Goal: Task Accomplishment & Management: Manage account settings

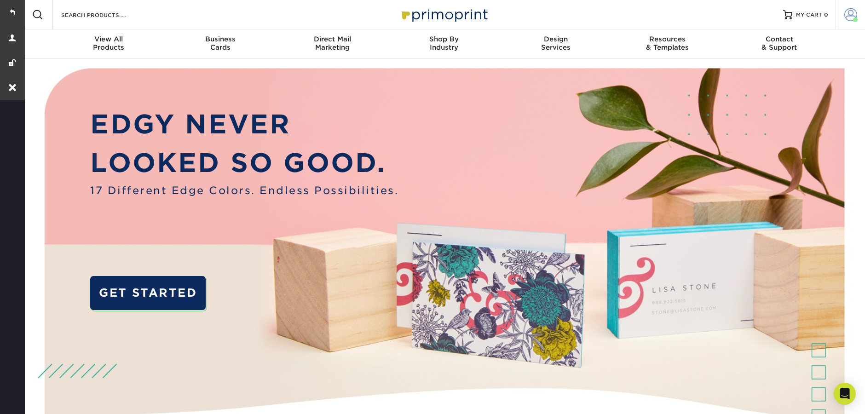
click at [845, 22] on link "Account" at bounding box center [850, 14] width 29 height 29
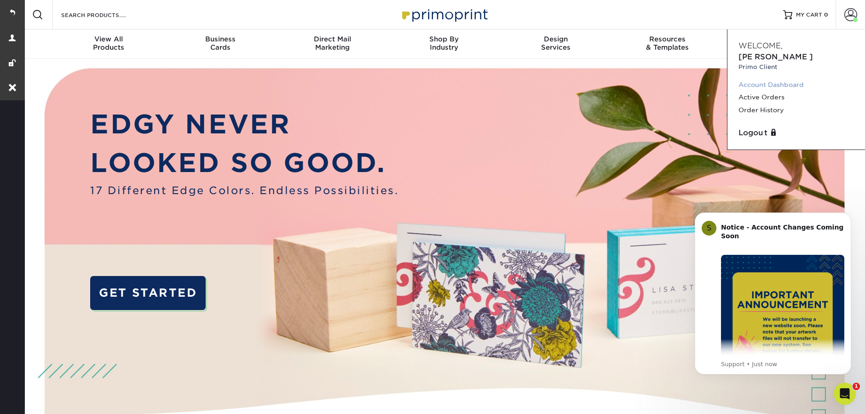
click at [760, 79] on link "Account Dashboard" at bounding box center [797, 85] width 116 height 12
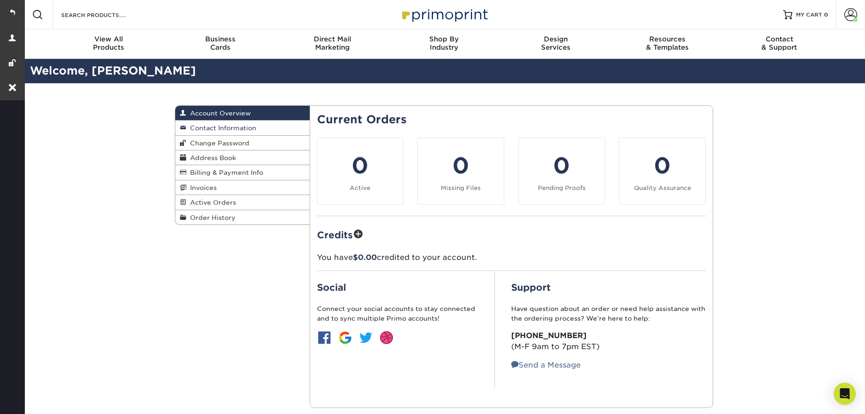
click at [210, 129] on span "Contact Information" at bounding box center [221, 127] width 70 height 7
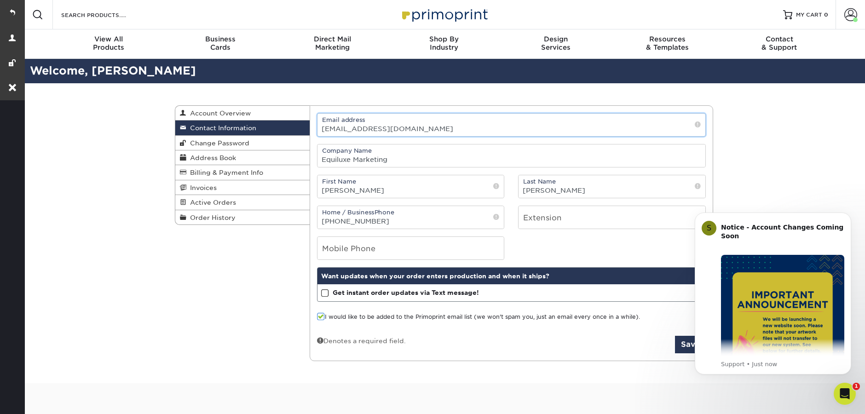
drag, startPoint x: 430, startPoint y: 128, endPoint x: 322, endPoint y: 128, distance: 108.6
click at [322, 128] on input "[EMAIL_ADDRESS][DOMAIN_NAME]" at bounding box center [512, 125] width 388 height 23
paste input "nicole@equiluxe"
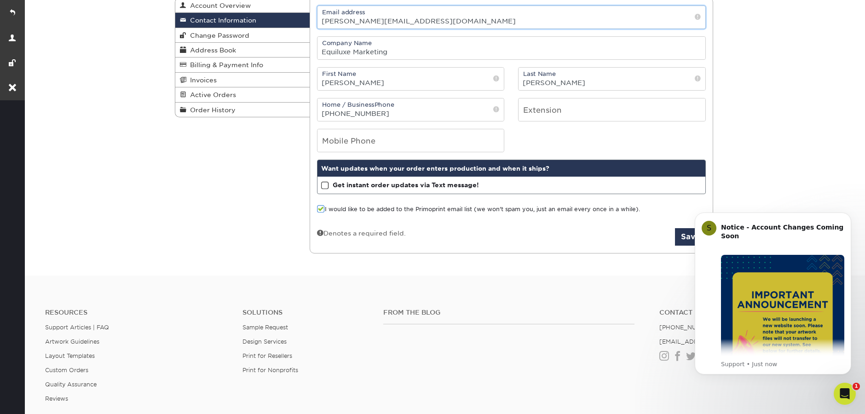
scroll to position [64, 0]
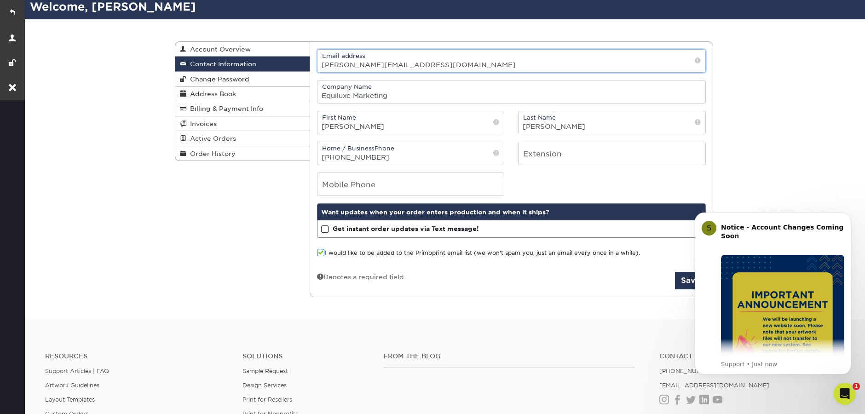
type input "nicole@equiluxe.com"
click html "S Notice - Account Changes Coming Soon ​ Past Order Files Will Not Transfer: Wh…"
click at [847, 218] on button "Dismiss notification" at bounding box center [849, 215] width 12 height 12
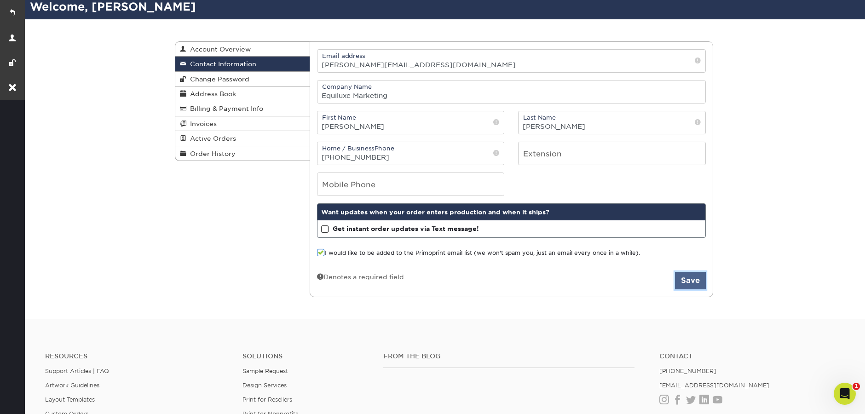
click at [699, 283] on button "Save" at bounding box center [690, 280] width 31 height 17
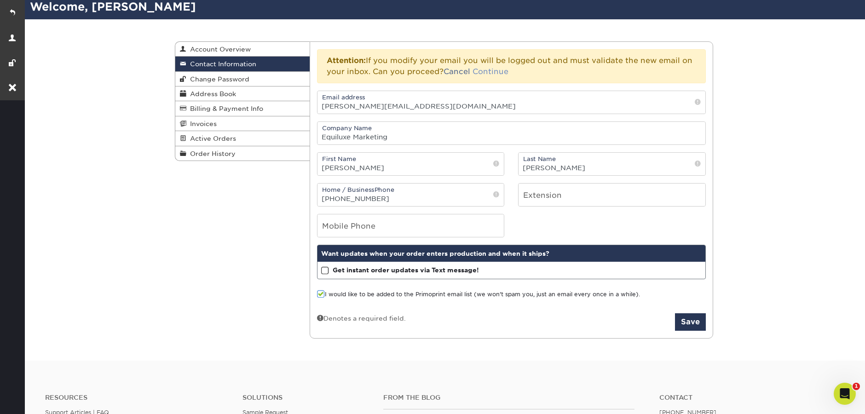
click at [485, 72] on link "Continue" at bounding box center [491, 71] width 36 height 9
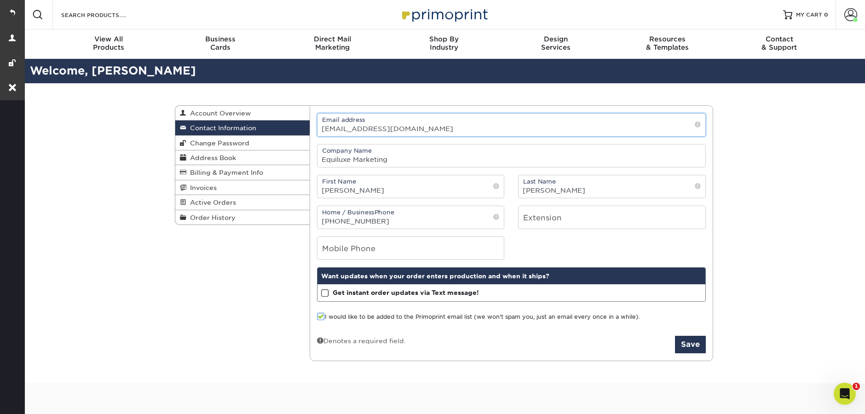
drag, startPoint x: 427, startPoint y: 133, endPoint x: 320, endPoint y: 125, distance: 107.0
click at [320, 125] on input "[EMAIL_ADDRESS][DOMAIN_NAME]" at bounding box center [512, 125] width 388 height 23
